Goal: Task Accomplishment & Management: Use online tool/utility

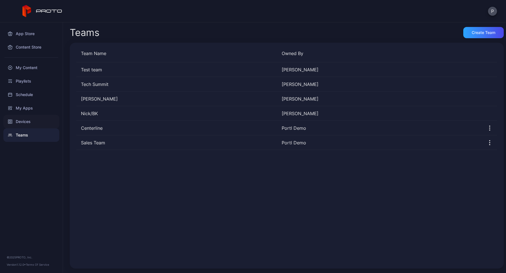
click at [26, 118] on div "Devices" at bounding box center [31, 122] width 56 height 14
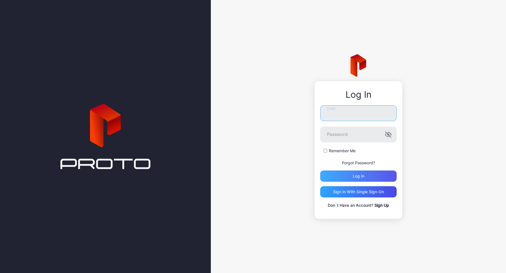
type input "**********"
click at [343, 176] on div "Log in" at bounding box center [358, 176] width 77 height 11
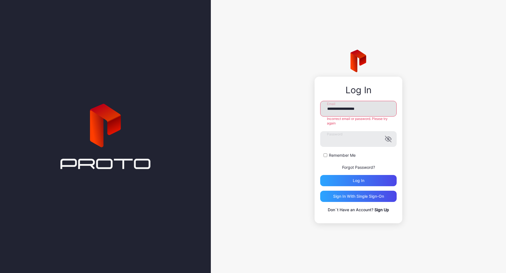
click at [370, 112] on input "**********" at bounding box center [358, 109] width 77 height 16
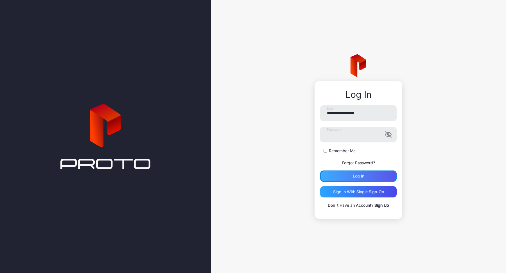
click at [359, 180] on div "Log in" at bounding box center [358, 176] width 77 height 11
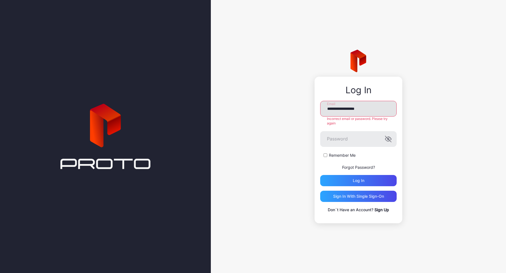
click at [371, 108] on input "**********" at bounding box center [358, 109] width 77 height 16
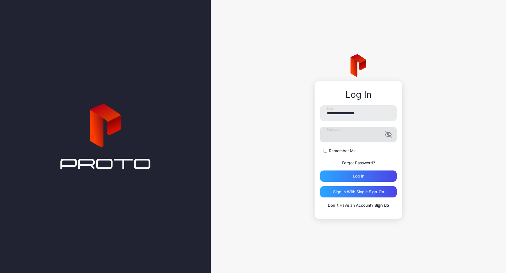
click at [388, 139] on label "Password" at bounding box center [358, 135] width 77 height 16
click at [388, 134] on icon "button" at bounding box center [388, 135] width 6 height 6
click at [388, 134] on icon "button" at bounding box center [388, 134] width 7 height 7
click at [378, 114] on input "**********" at bounding box center [358, 113] width 77 height 16
click at [365, 115] on input "**********" at bounding box center [358, 113] width 77 height 16
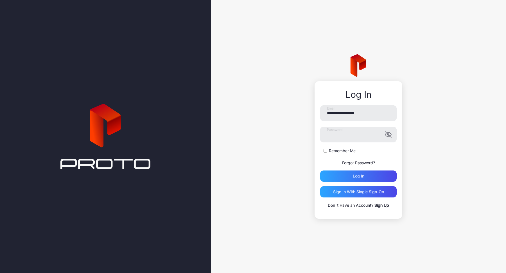
click at [272, 165] on div "**********" at bounding box center [358, 136] width 295 height 273
click at [333, 178] on div "Log in" at bounding box center [358, 176] width 77 height 11
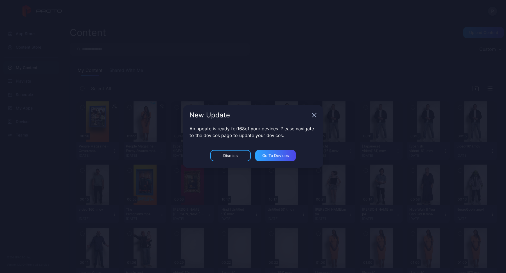
click at [313, 117] on icon "button" at bounding box center [314, 115] width 5 height 5
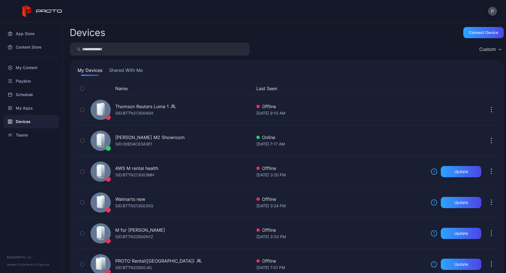
click at [126, 49] on input "search" at bounding box center [160, 49] width 180 height 13
type input "***"
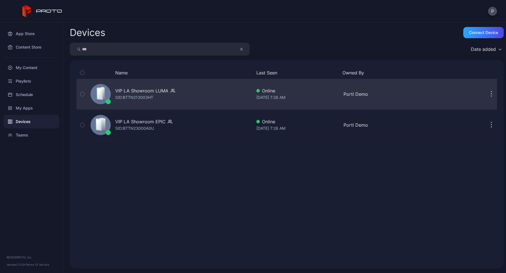
click at [167, 100] on div "VIP LA Showroom LUMA SID: BTTN213003HT" at bounding box center [145, 94] width 60 height 14
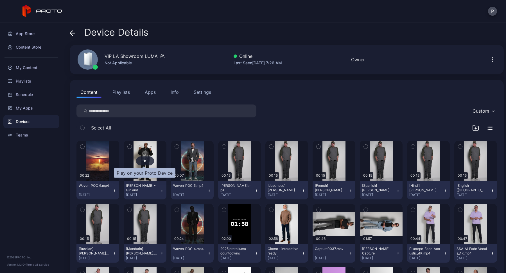
click at [143, 158] on div "button" at bounding box center [145, 161] width 18 height 9
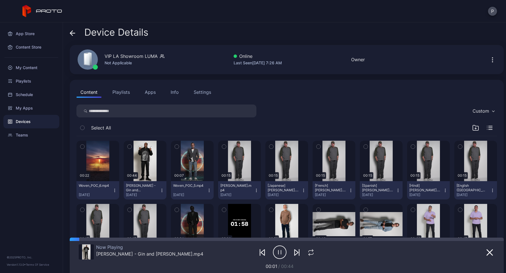
click at [281, 252] on icon "button" at bounding box center [281, 253] width 0 height 4
click at [200, 89] on button "Settings" at bounding box center [202, 92] width 25 height 11
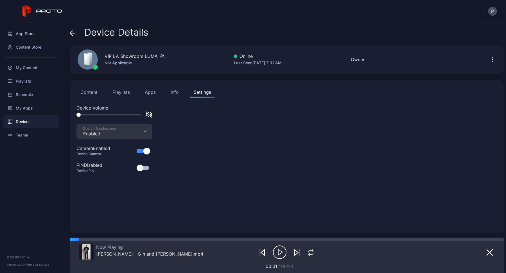
click at [277, 257] on icon "button" at bounding box center [280, 253] width 14 height 14
click at [86, 116] on div at bounding box center [115, 114] width 76 height 7
drag, startPoint x: 78, startPoint y: 114, endPoint x: 103, endPoint y: 116, distance: 24.5
click at [103, 116] on div at bounding box center [103, 115] width 4 height 4
drag, startPoint x: 103, startPoint y: 116, endPoint x: 60, endPoint y: 113, distance: 43.5
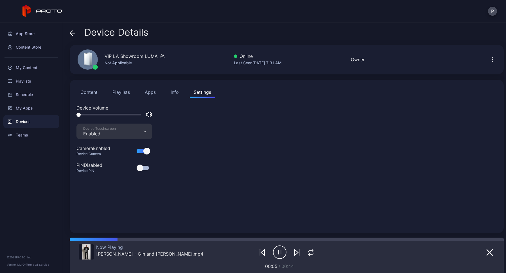
click at [60, 113] on div "App Store Content Store My Content Playlists Schedule My Apps Devices Teams © 2…" at bounding box center [253, 148] width 506 height 251
click at [91, 116] on div at bounding box center [115, 114] width 76 height 7
drag, startPoint x: 79, startPoint y: 115, endPoint x: 122, endPoint y: 119, distance: 43.5
click at [122, 119] on div "Device Volume" at bounding box center [287, 114] width 421 height 19
drag, startPoint x: 123, startPoint y: 116, endPoint x: 145, endPoint y: 114, distance: 22.0
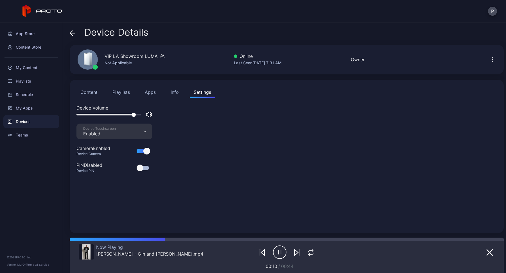
click at [145, 114] on div at bounding box center [115, 114] width 76 height 7
click at [122, 115] on div at bounding box center [109, 115] width 65 height 2
drag, startPoint x: 122, startPoint y: 115, endPoint x: 60, endPoint y: 105, distance: 63.1
click at [60, 105] on div "App Store Content Store My Content Playlists Schedule My Apps Devices Teams © 2…" at bounding box center [253, 148] width 506 height 251
click at [489, 59] on icon "button" at bounding box center [492, 60] width 7 height 7
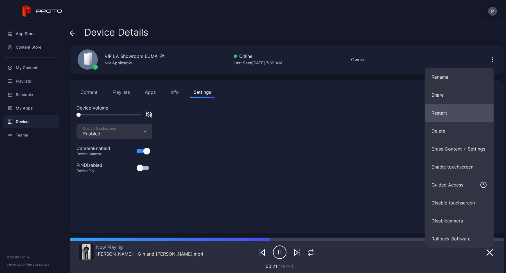
click at [450, 118] on button "Restart" at bounding box center [459, 113] width 69 height 18
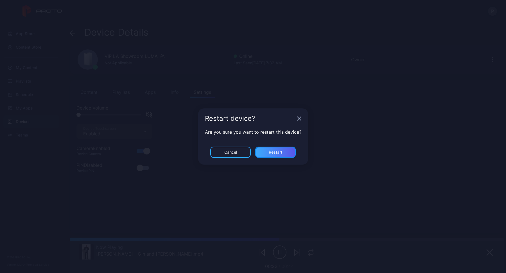
click at [276, 150] on div "Restart" at bounding box center [275, 152] width 41 height 11
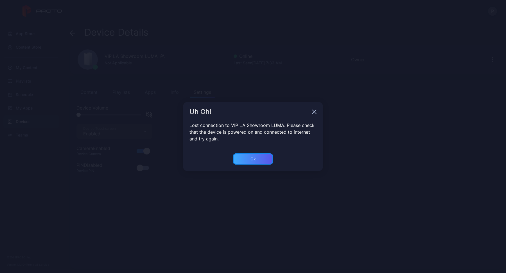
click at [260, 156] on div "Ok" at bounding box center [253, 159] width 41 height 11
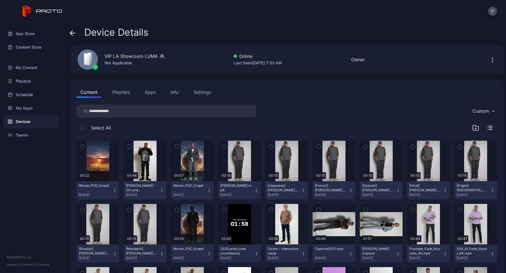
click at [489, 62] on icon "button" at bounding box center [492, 60] width 7 height 7
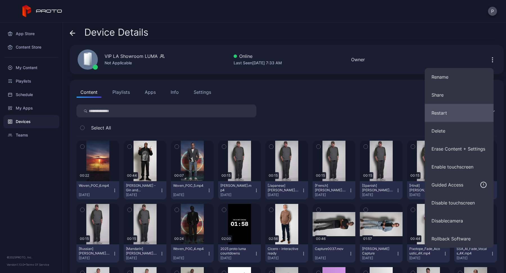
click at [452, 122] on button "Restart" at bounding box center [459, 113] width 69 height 18
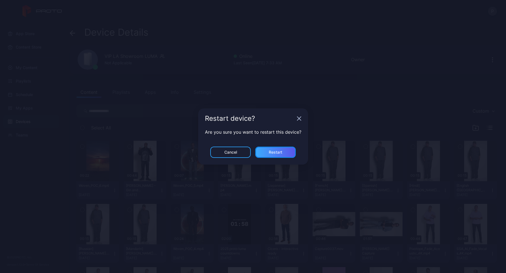
click at [280, 151] on div "Restart" at bounding box center [276, 152] width 14 height 5
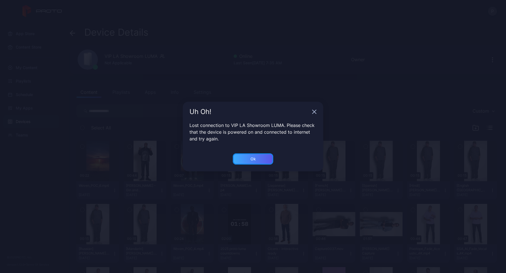
click at [262, 160] on div "Ok" at bounding box center [253, 159] width 41 height 11
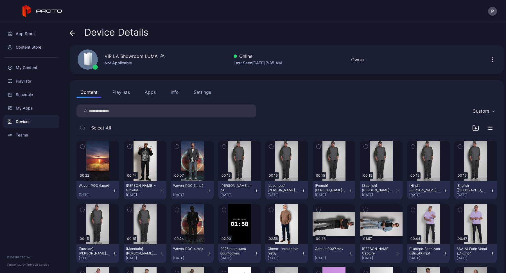
click at [205, 90] on div "Settings" at bounding box center [202, 92] width 17 height 7
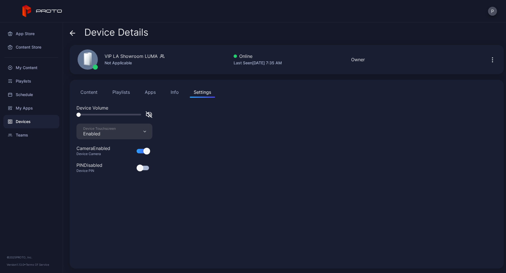
click at [72, 34] on icon at bounding box center [73, 33] width 6 height 6
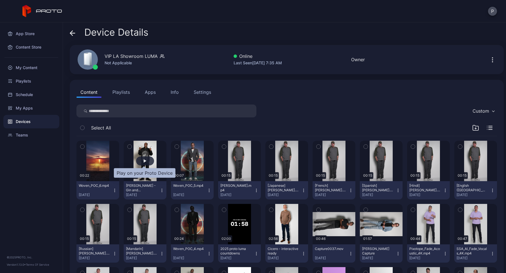
click at [150, 158] on div "button" at bounding box center [145, 161] width 18 height 9
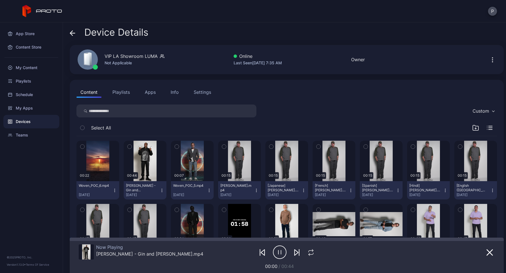
click at [202, 92] on div "Settings" at bounding box center [202, 92] width 17 height 7
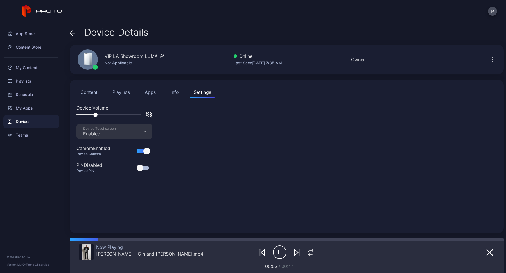
click at [95, 114] on div at bounding box center [109, 115] width 65 height 2
click at [118, 114] on div at bounding box center [109, 115] width 65 height 2
click at [93, 115] on div at bounding box center [115, 114] width 76 height 7
click at [134, 111] on div "Device Volume" at bounding box center [287, 108] width 421 height 7
click at [132, 114] on div at bounding box center [115, 114] width 76 height 7
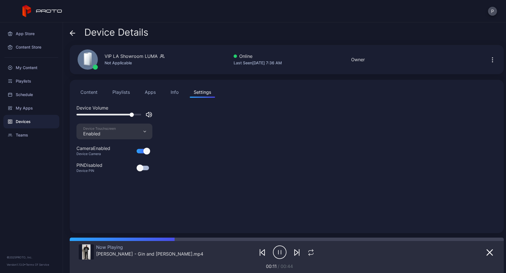
click at [132, 115] on div at bounding box center [109, 115] width 65 height 2
click at [295, 253] on icon "button" at bounding box center [297, 253] width 4 height 6
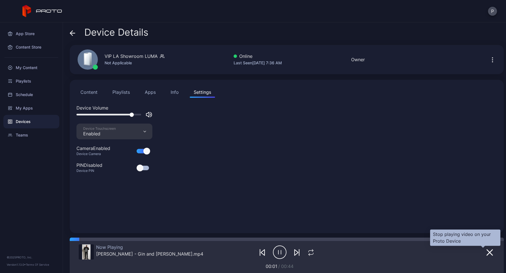
click at [487, 253] on icon "button" at bounding box center [490, 253] width 7 height 7
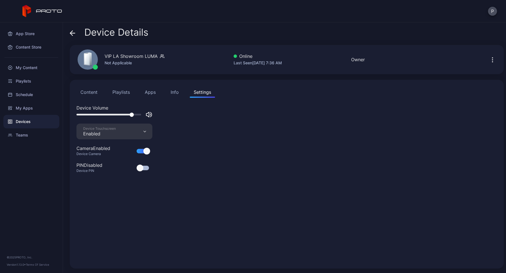
click at [73, 33] on icon at bounding box center [73, 33] width 6 height 6
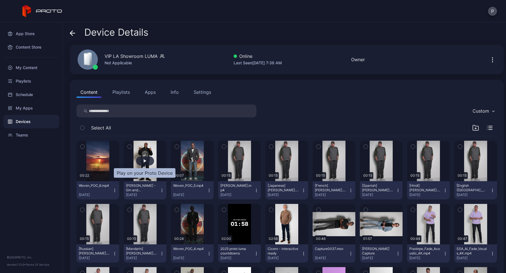
click at [142, 160] on div "button" at bounding box center [145, 161] width 18 height 9
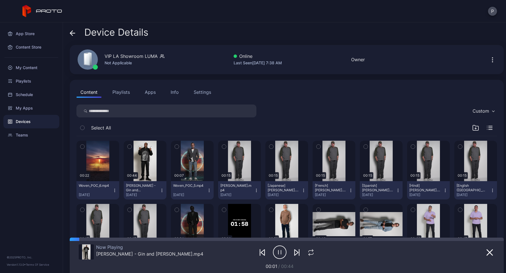
click at [204, 91] on div "Settings" at bounding box center [202, 92] width 17 height 7
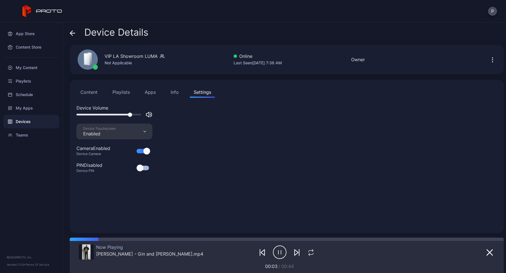
click at [93, 116] on div at bounding box center [115, 114] width 76 height 7
click at [93, 113] on div at bounding box center [115, 114] width 76 height 7
click at [92, 115] on div at bounding box center [109, 115] width 65 height 2
drag, startPoint x: 92, startPoint y: 115, endPoint x: 112, endPoint y: 114, distance: 20.0
click at [112, 114] on div at bounding box center [111, 115] width 4 height 4
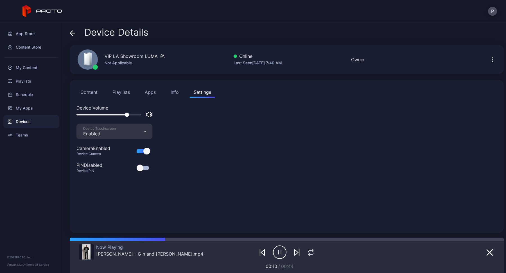
drag, startPoint x: 112, startPoint y: 114, endPoint x: 127, endPoint y: 116, distance: 15.0
click at [127, 116] on div at bounding box center [127, 115] width 4 height 4
drag, startPoint x: 127, startPoint y: 116, endPoint x: 61, endPoint y: 114, distance: 66.4
click at [61, 114] on div "App Store Content Store My Content Playlists Schedule My Apps Devices Teams © 2…" at bounding box center [253, 148] width 506 height 251
